Goal: Find specific page/section: Find specific page/section

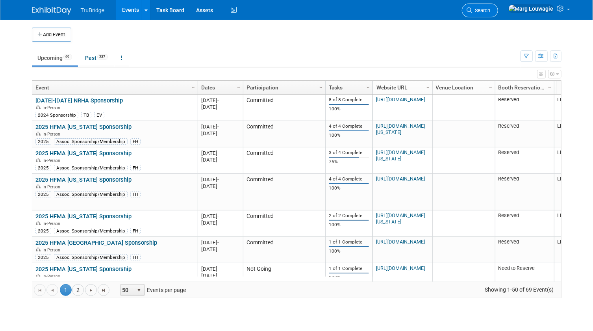
click at [498, 6] on link "Search" at bounding box center [480, 11] width 36 height 14
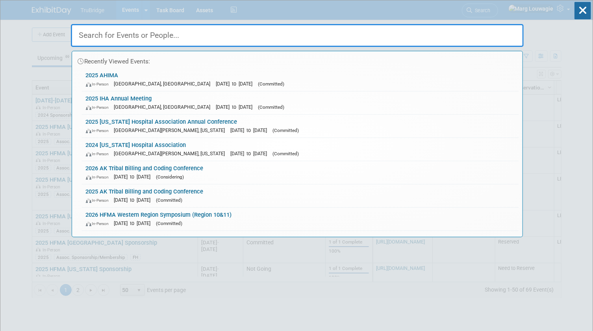
click at [503, 30] on input "text" at bounding box center [297, 35] width 453 height 23
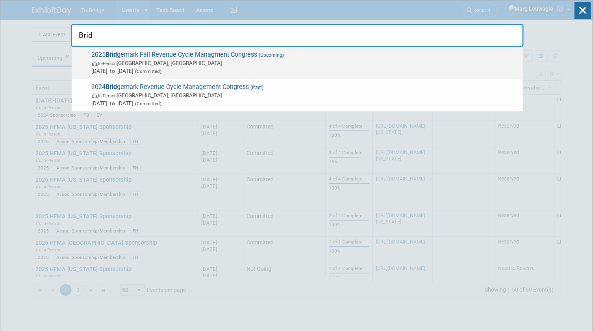
type input "Brid"
click at [244, 55] on span "2025 Brid gemark Fall Revenue Cycle Managment Congress (Upcoming) In-Person [GE…" at bounding box center [304, 63] width 430 height 24
